Goal: Check status: Check status

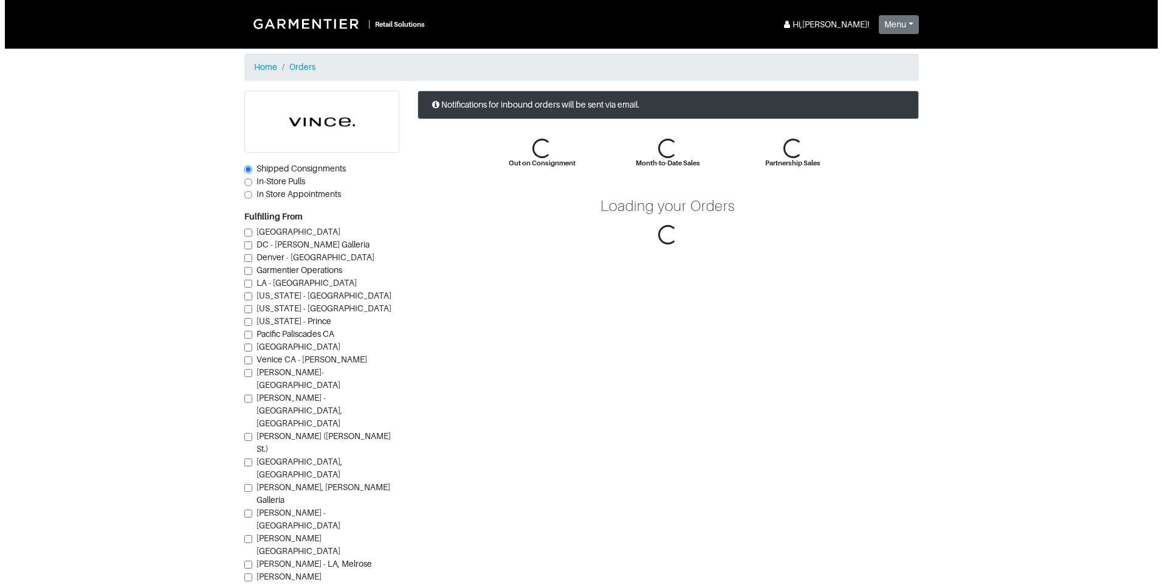
scroll to position [15, 0]
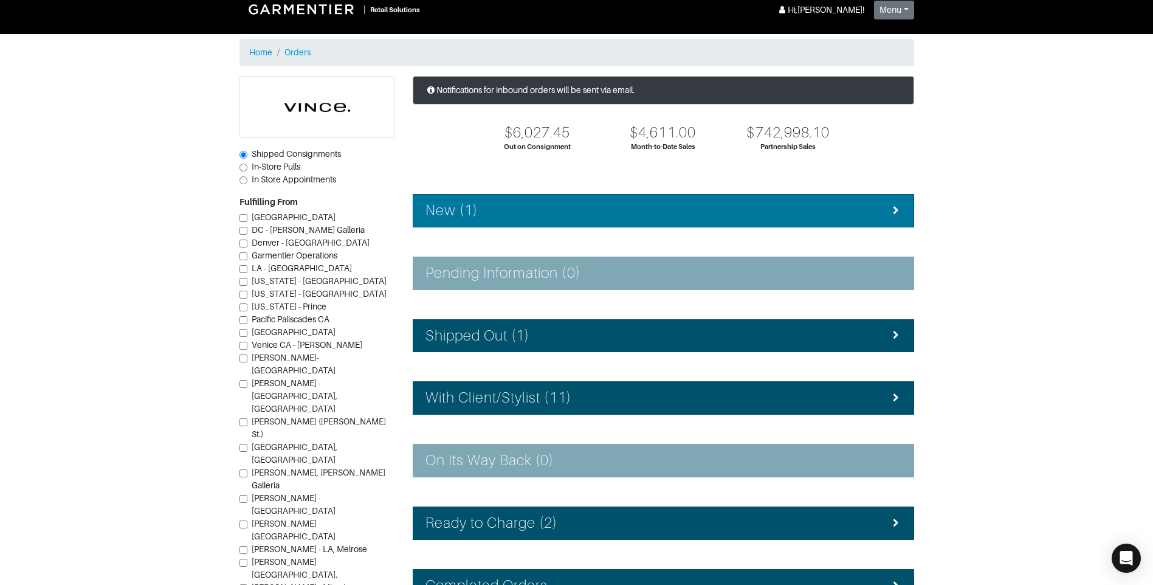
click at [542, 199] on li "New (1)" at bounding box center [663, 210] width 501 height 33
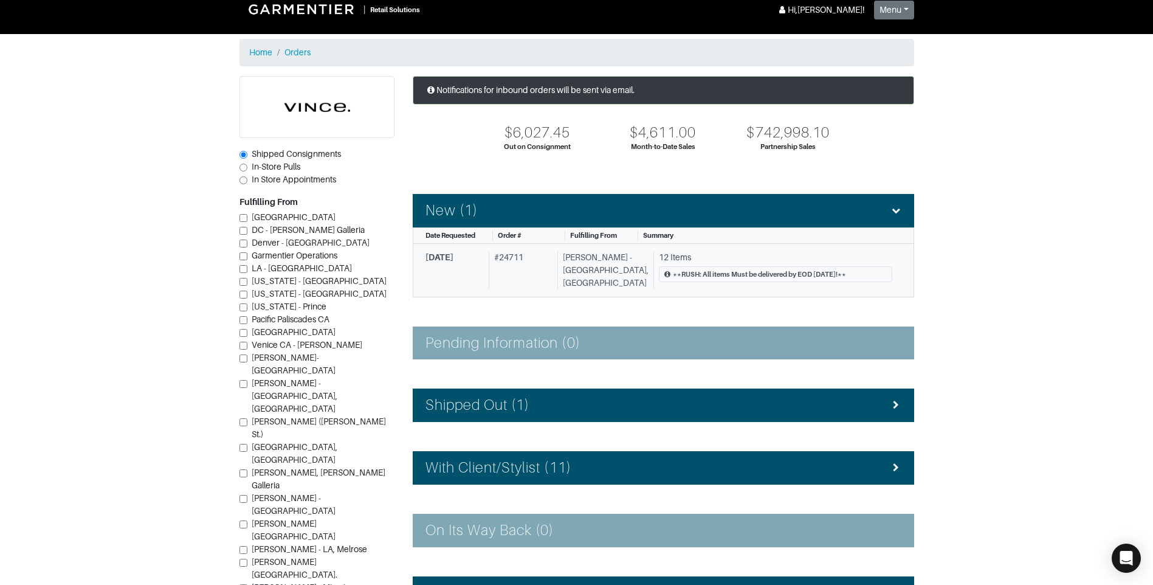
click at [636, 265] on div "9/30/2025 # 24711 Vince - Chicago, Oak Street 12 Items **RUSH: All items Must b…" at bounding box center [658, 270] width 467 height 38
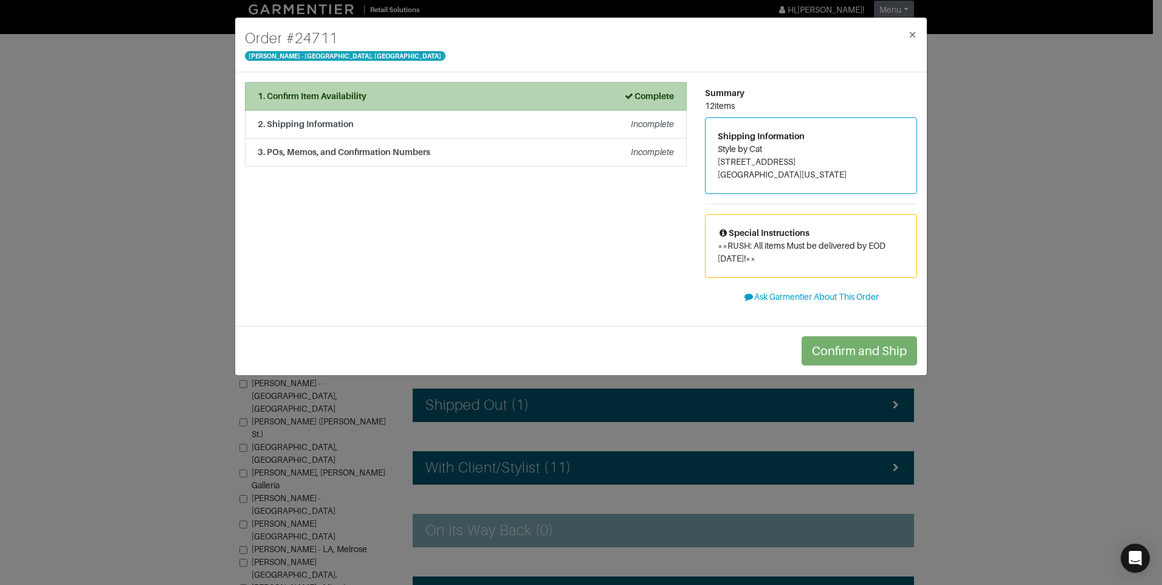
click at [454, 93] on div "1. Confirm Item Availability Complete" at bounding box center [466, 96] width 416 height 13
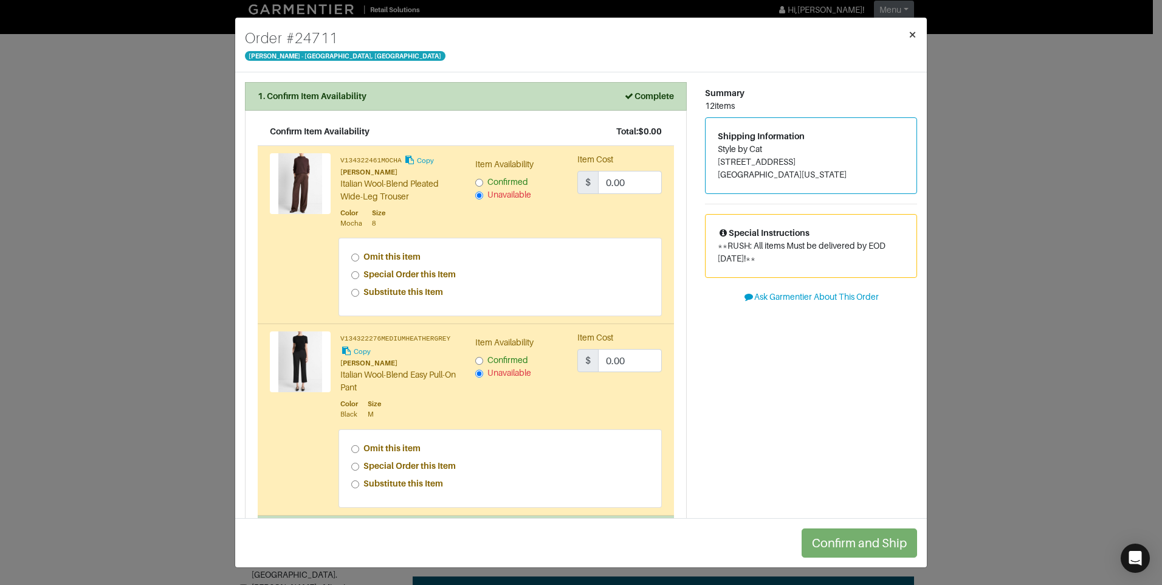
click at [917, 32] on button "×" at bounding box center [912, 35] width 29 height 34
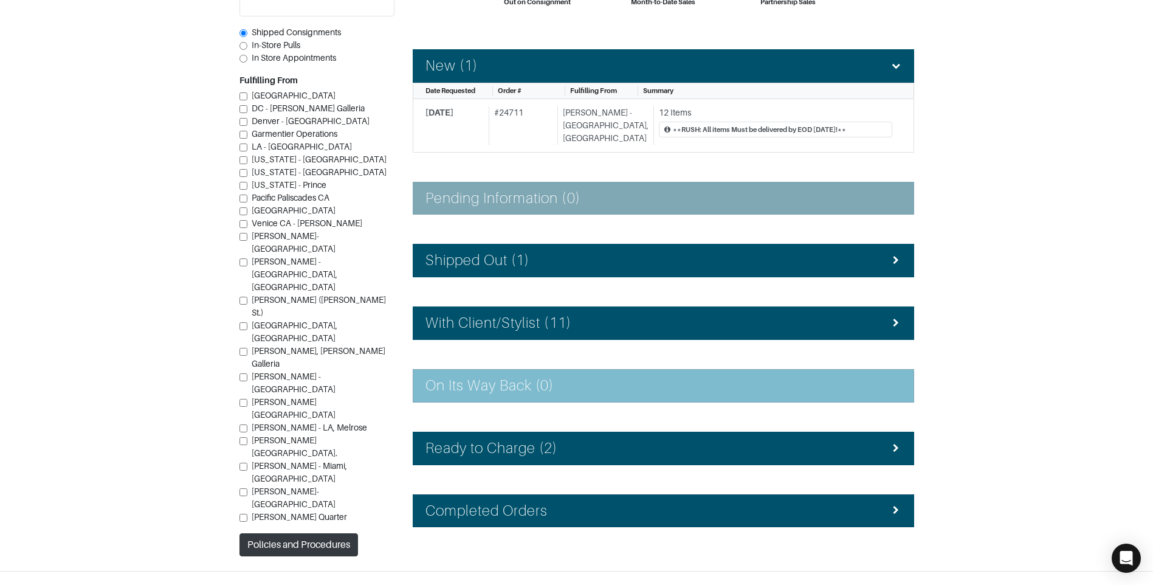
scroll to position [171, 0]
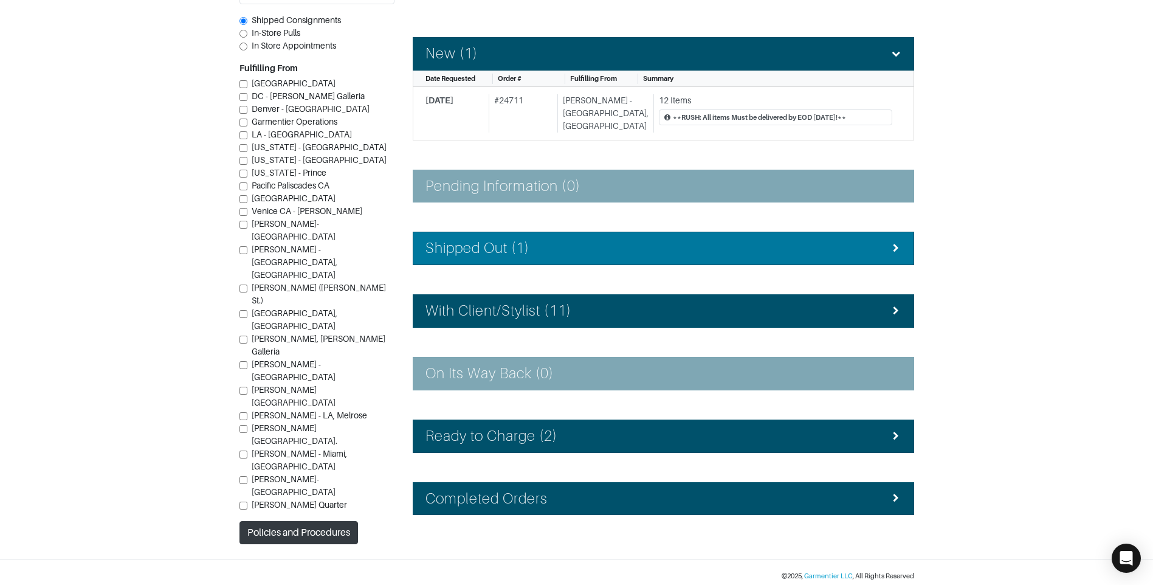
click at [546, 249] on div "Shipped Out (1)" at bounding box center [663, 248] width 476 height 18
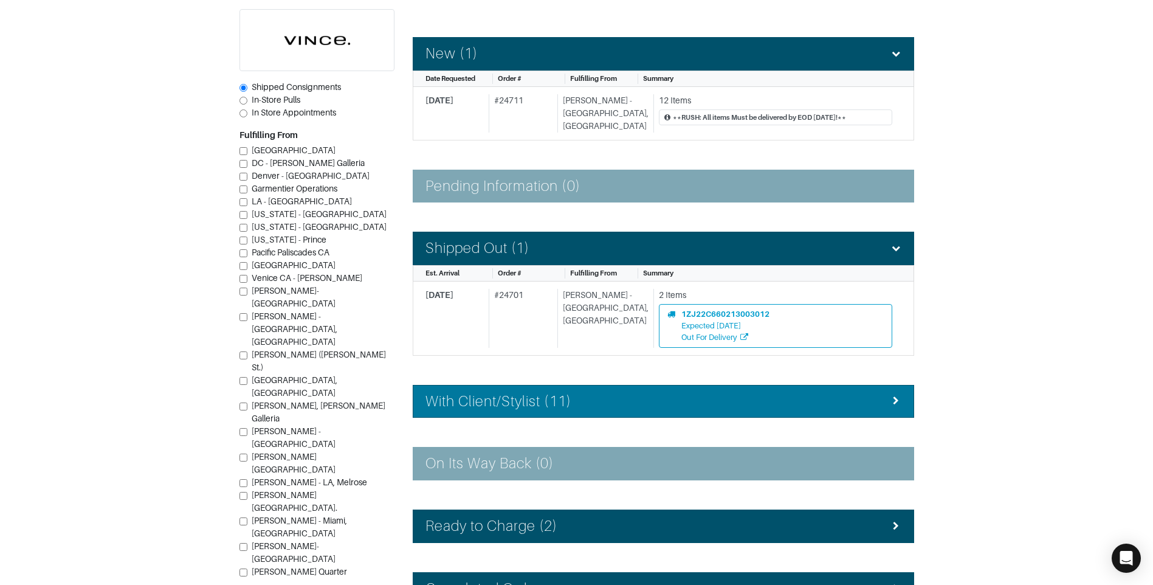
click at [595, 393] on div "With Client/Stylist (11)" at bounding box center [663, 402] width 476 height 18
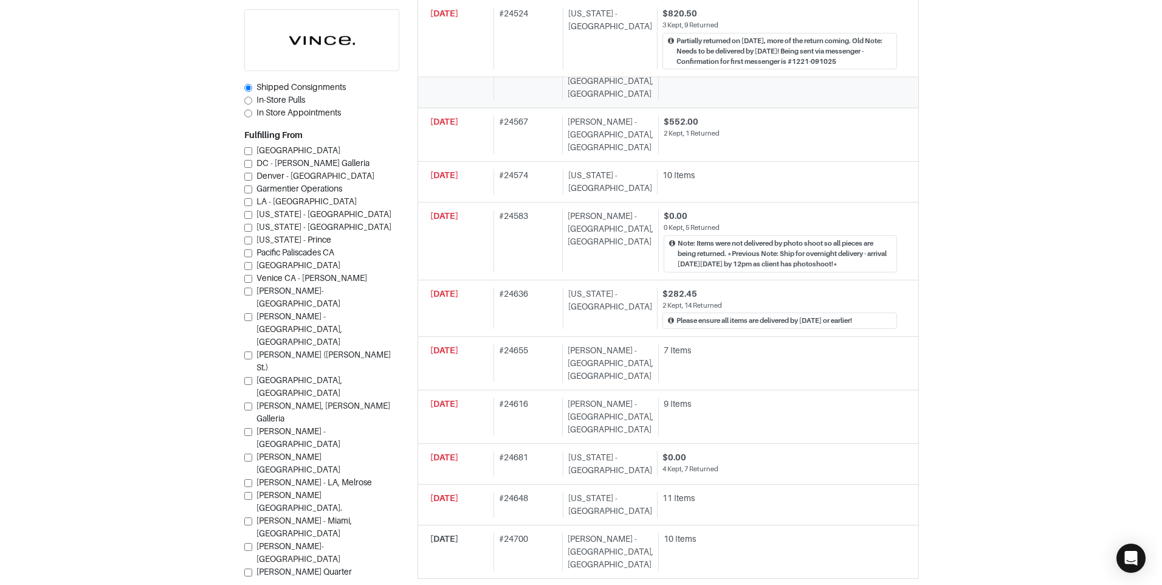
scroll to position [658, 0]
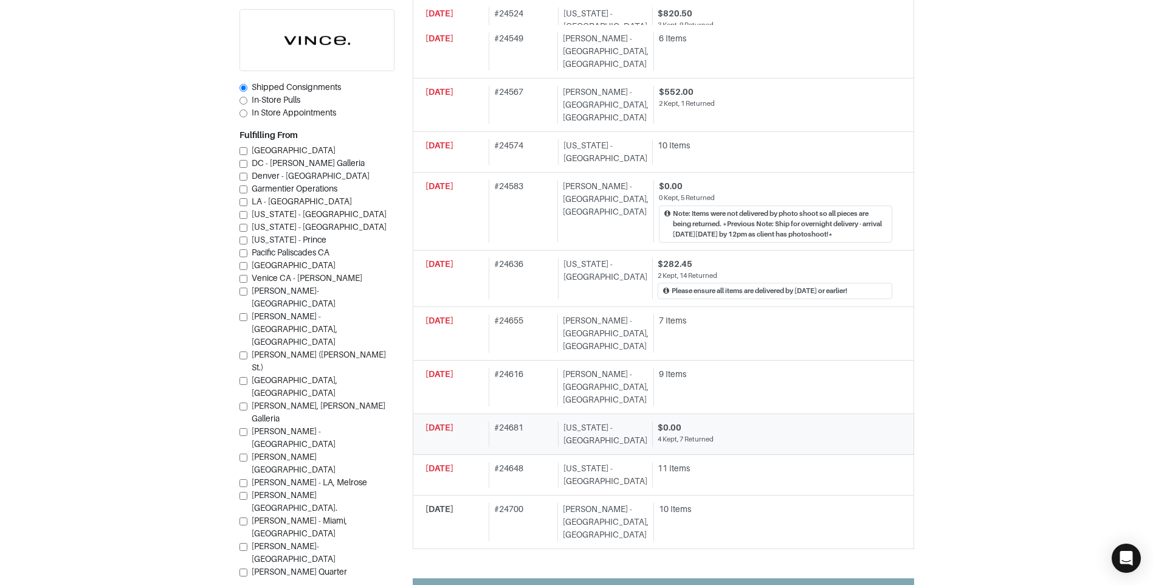
click at [619, 421] on div "[US_STATE] - [GEOGRAPHIC_DATA]" at bounding box center [602, 434] width 89 height 26
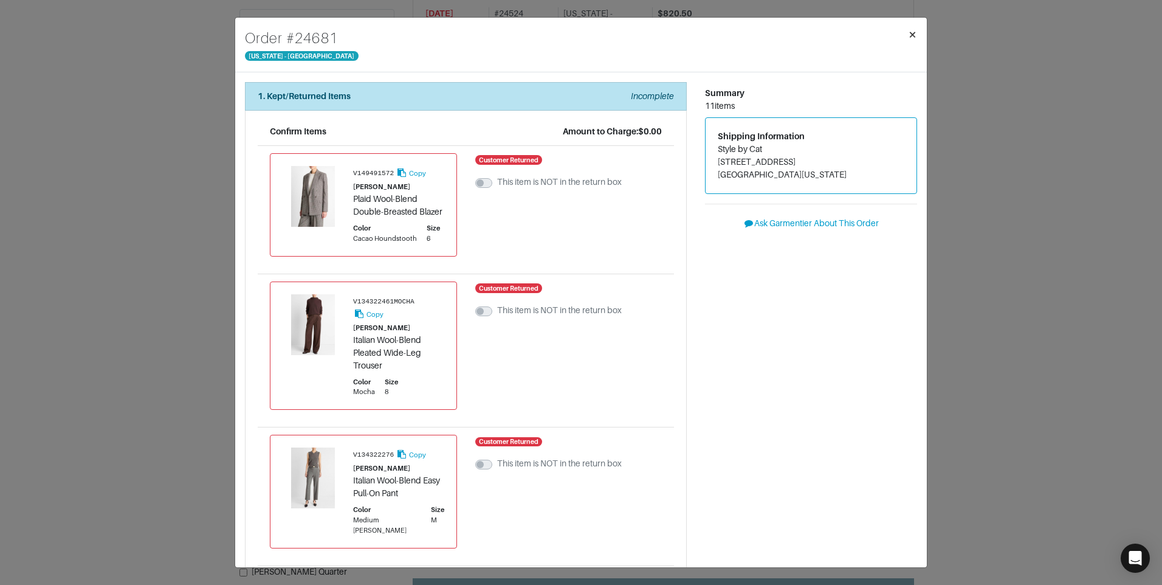
click at [915, 34] on span "×" at bounding box center [912, 34] width 9 height 16
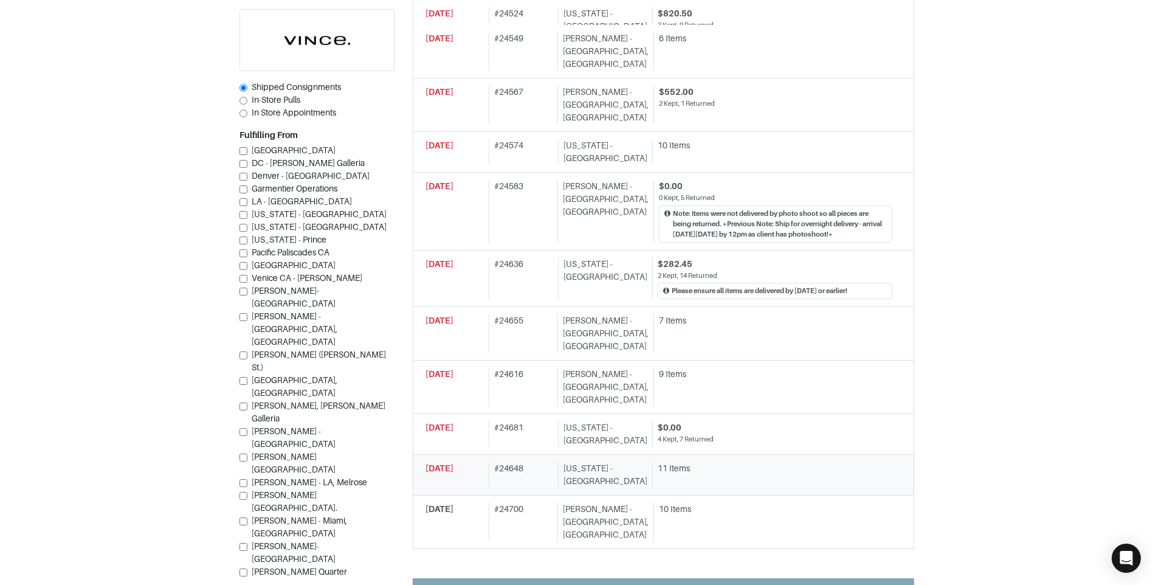
click at [560, 455] on link "09/30/2025 # 24648 New York - 5th Avenue 11 Items" at bounding box center [663, 475] width 501 height 41
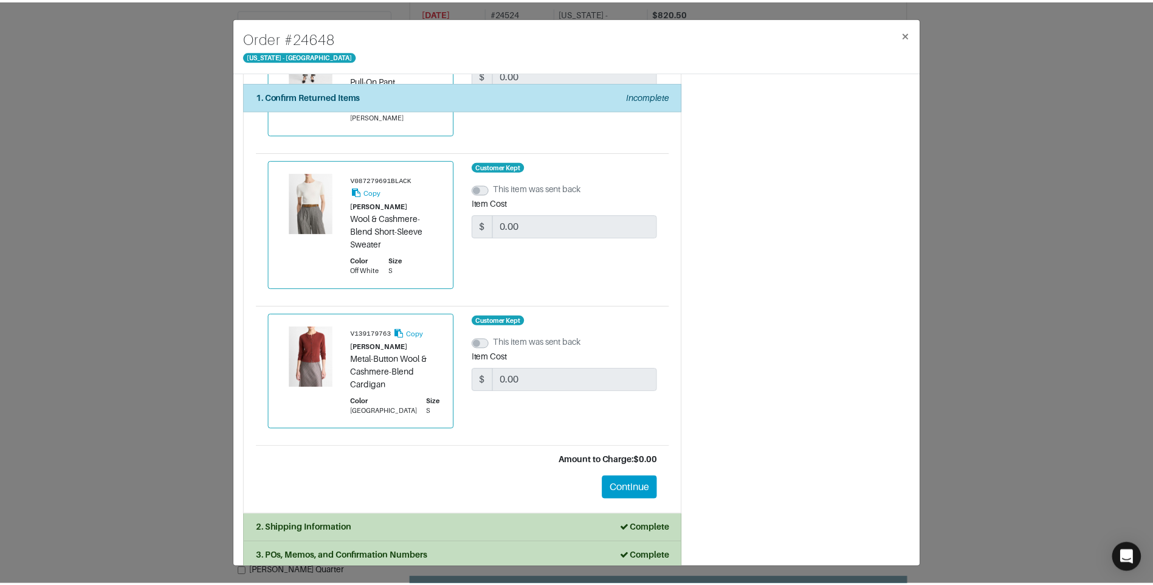
scroll to position [1243, 0]
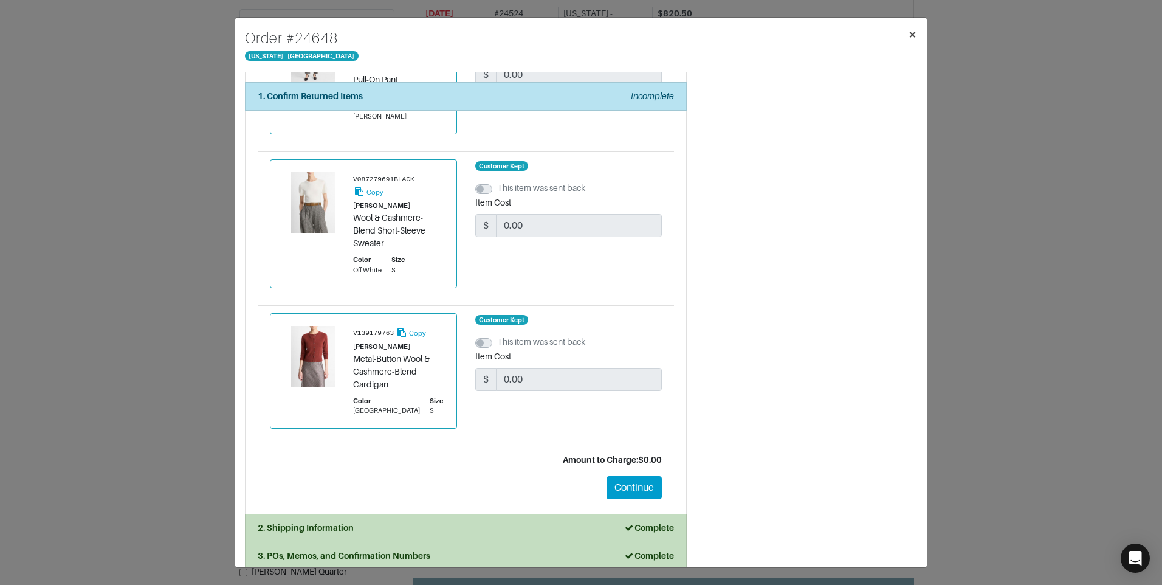
click at [918, 32] on button "×" at bounding box center [912, 35] width 29 height 34
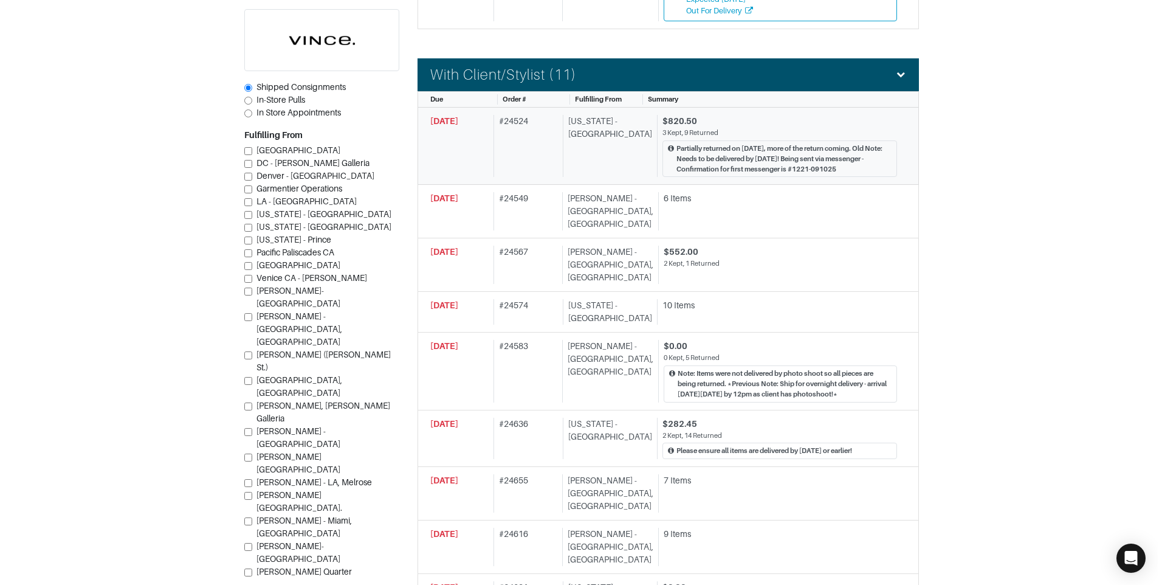
scroll to position [475, 0]
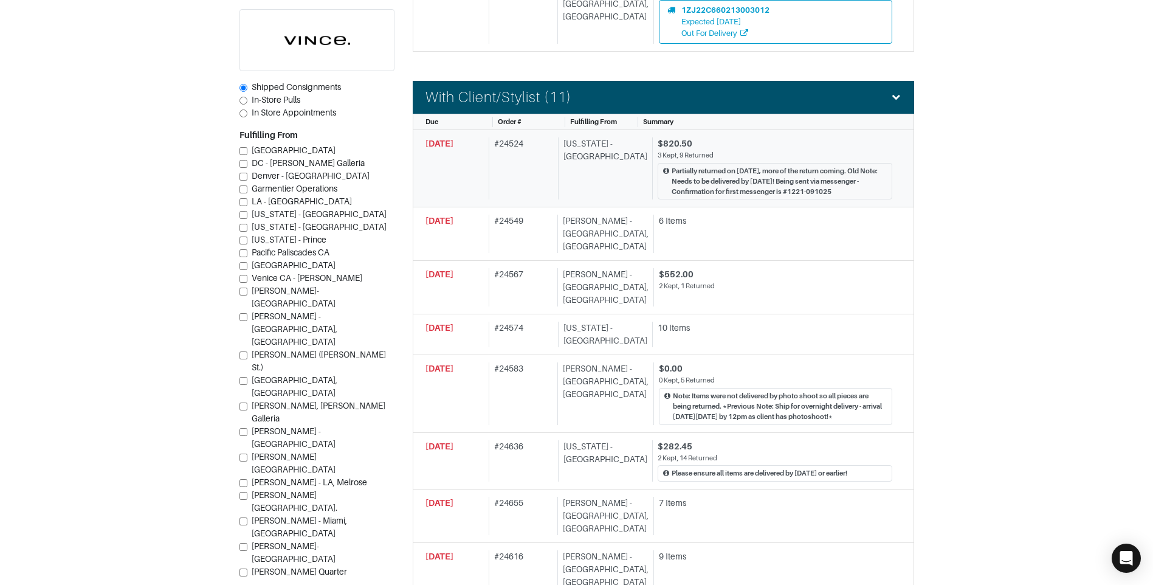
click at [849, 163] on div "Partially returned on [DATE], more of the return coming. Old Note: Needs to be …" at bounding box center [775, 181] width 235 height 36
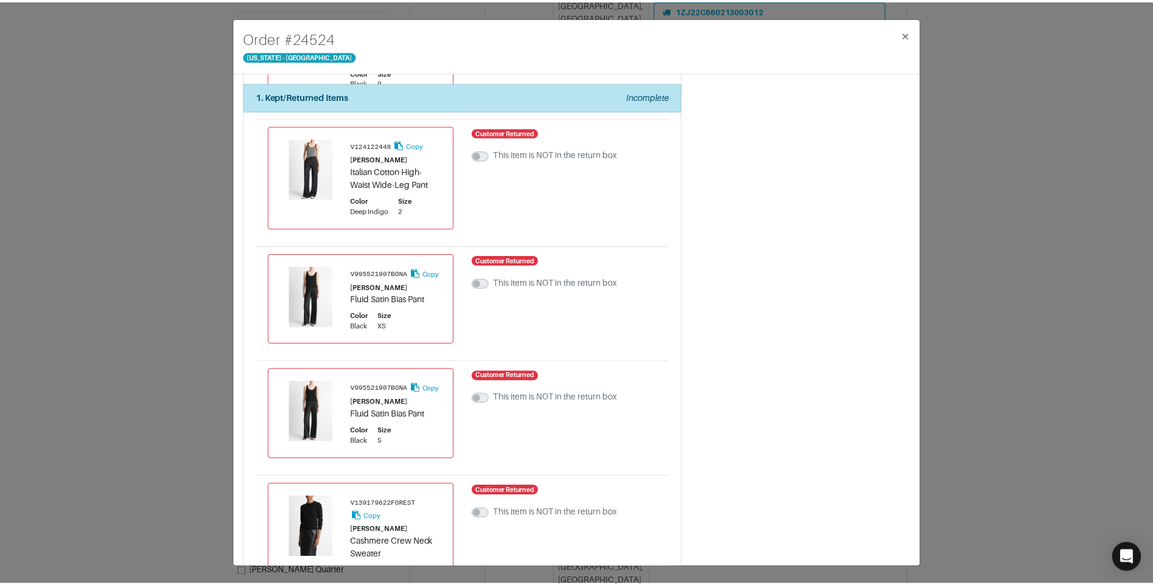
scroll to position [193, 0]
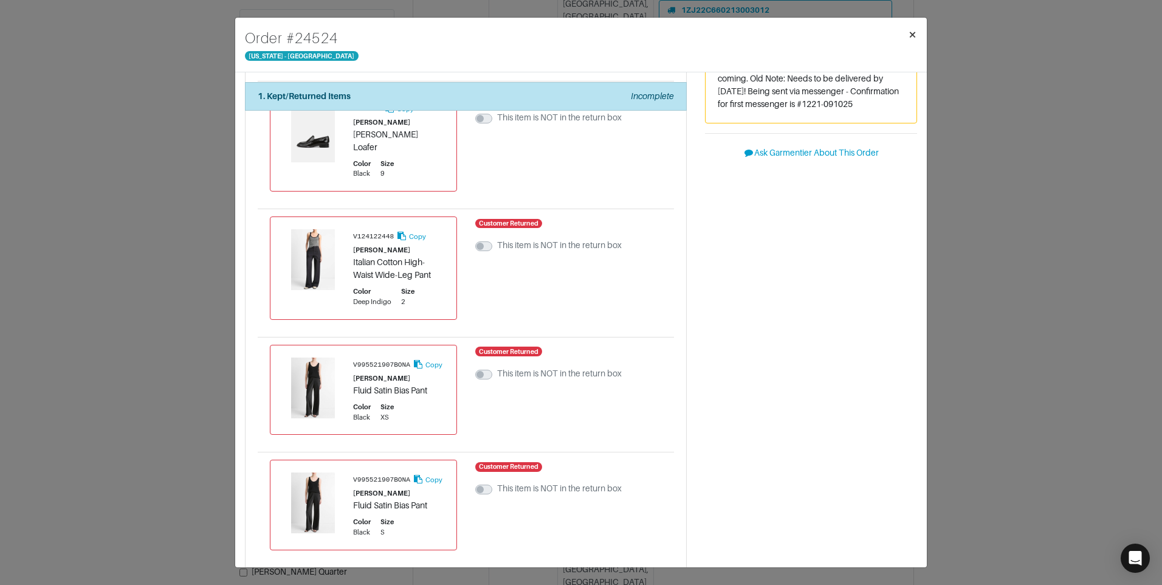
click at [917, 32] on button "×" at bounding box center [912, 35] width 29 height 34
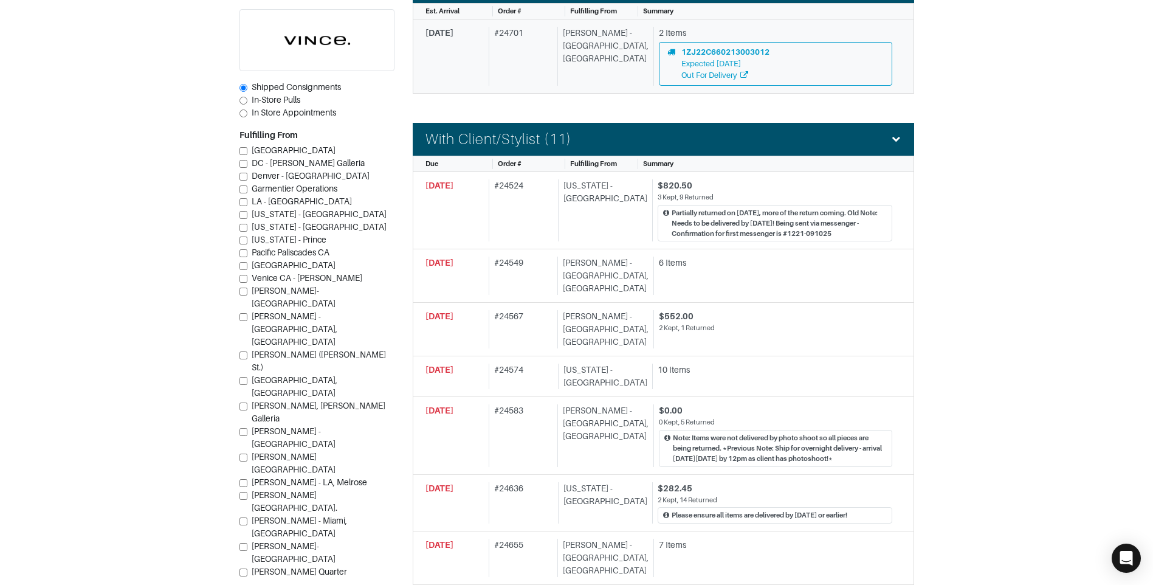
scroll to position [415, 0]
